Goal: Navigation & Orientation: Find specific page/section

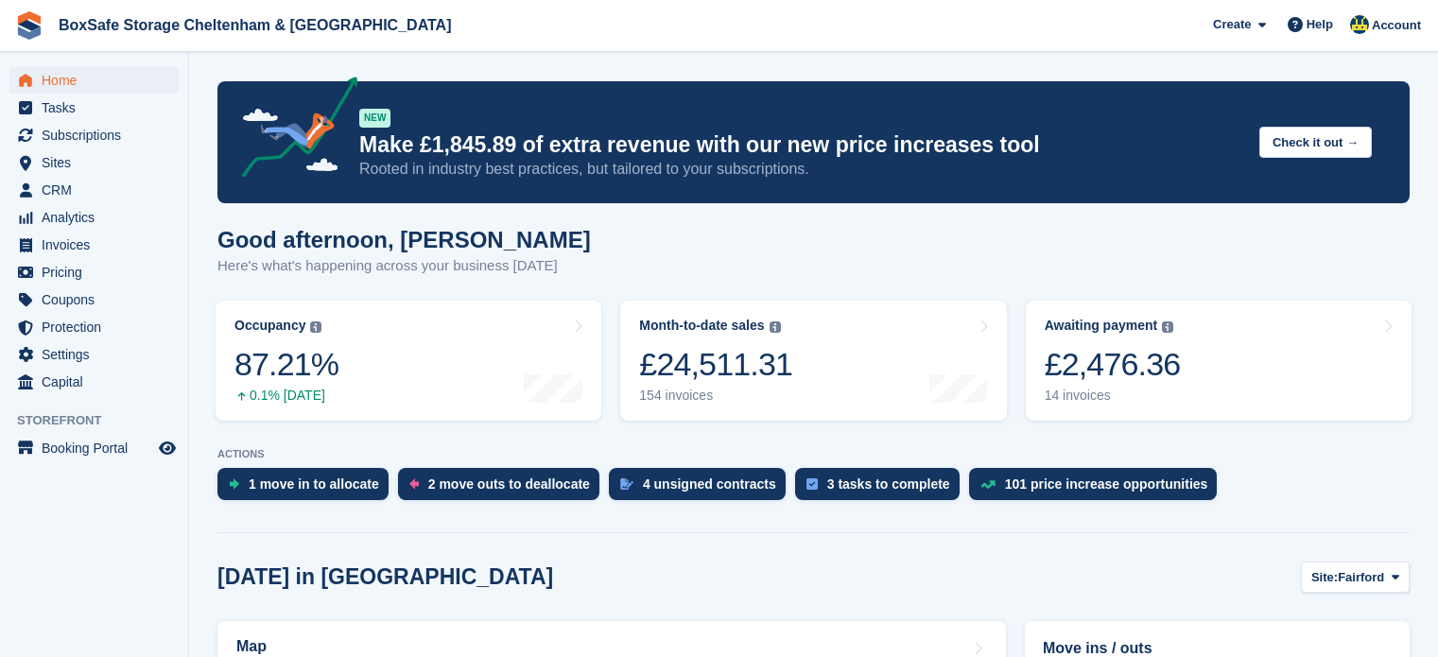
scroll to position [501, 0]
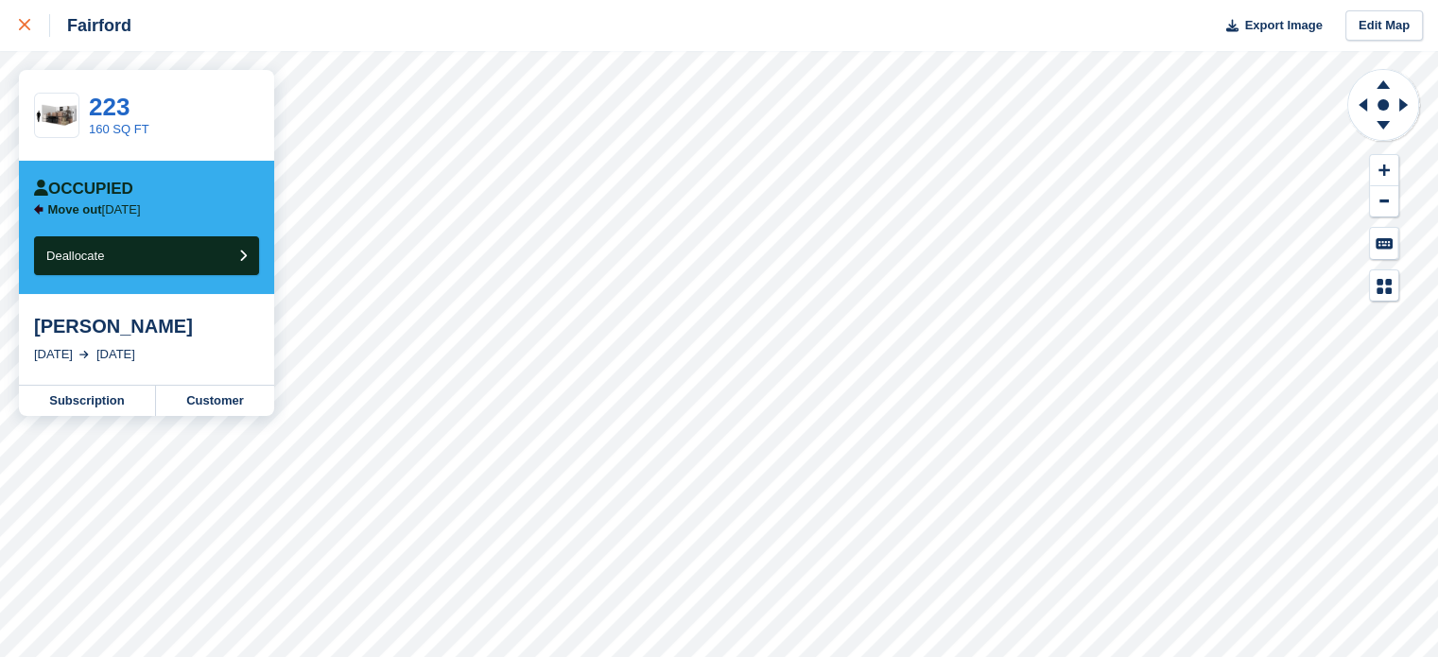
click at [30, 31] on div at bounding box center [34, 25] width 31 height 23
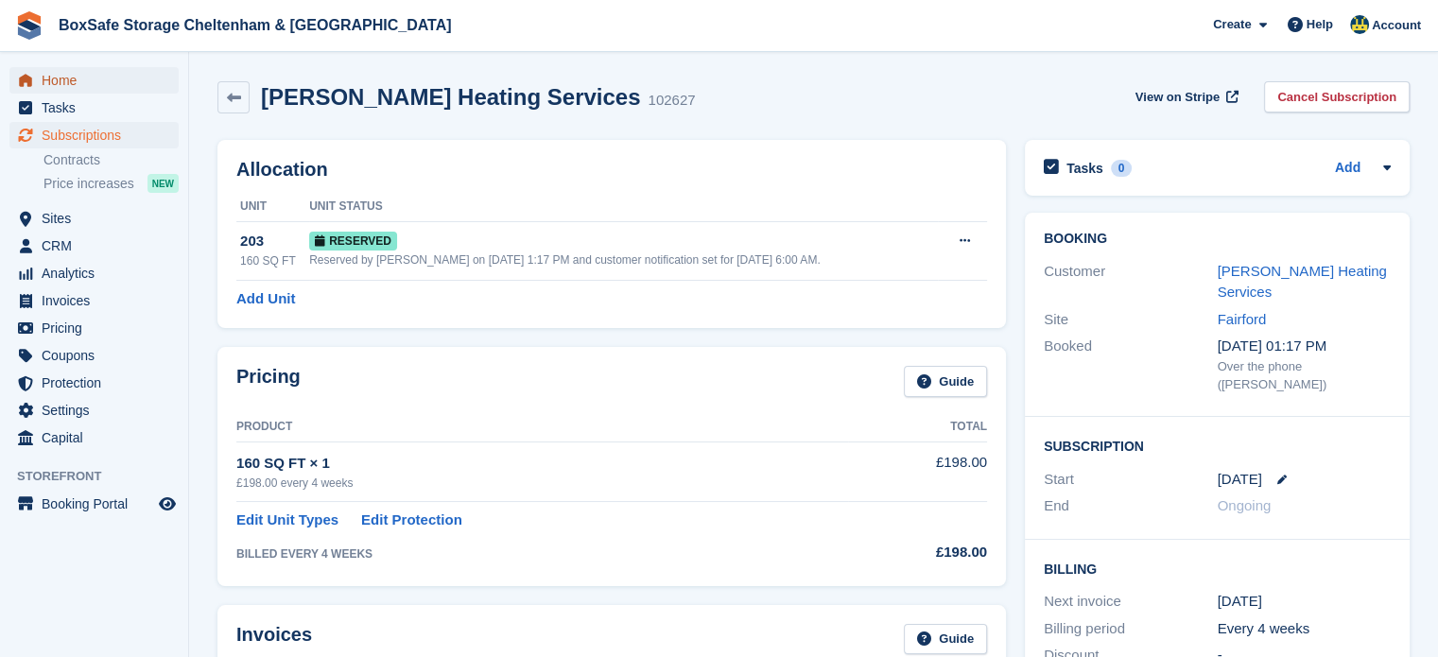
click at [113, 91] on span "Home" at bounding box center [98, 80] width 113 height 26
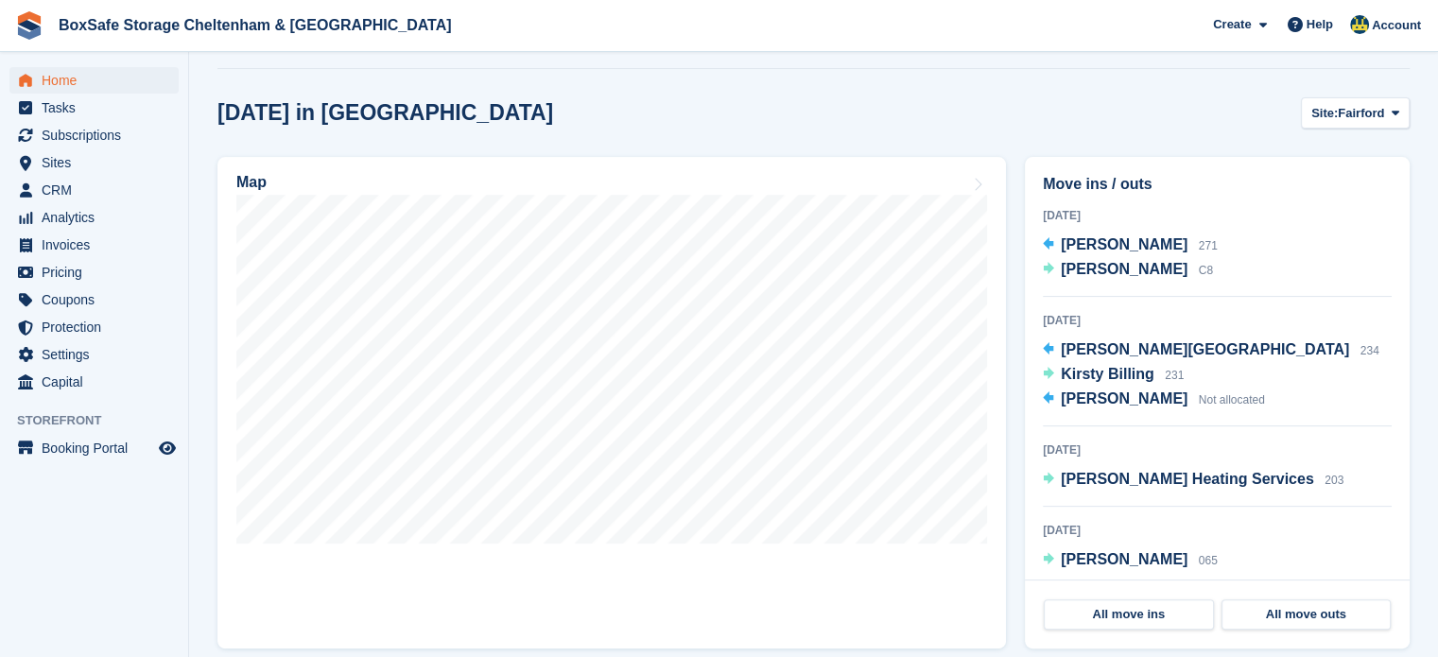
scroll to position [466, 0]
